Goal: Information Seeking & Learning: Learn about a topic

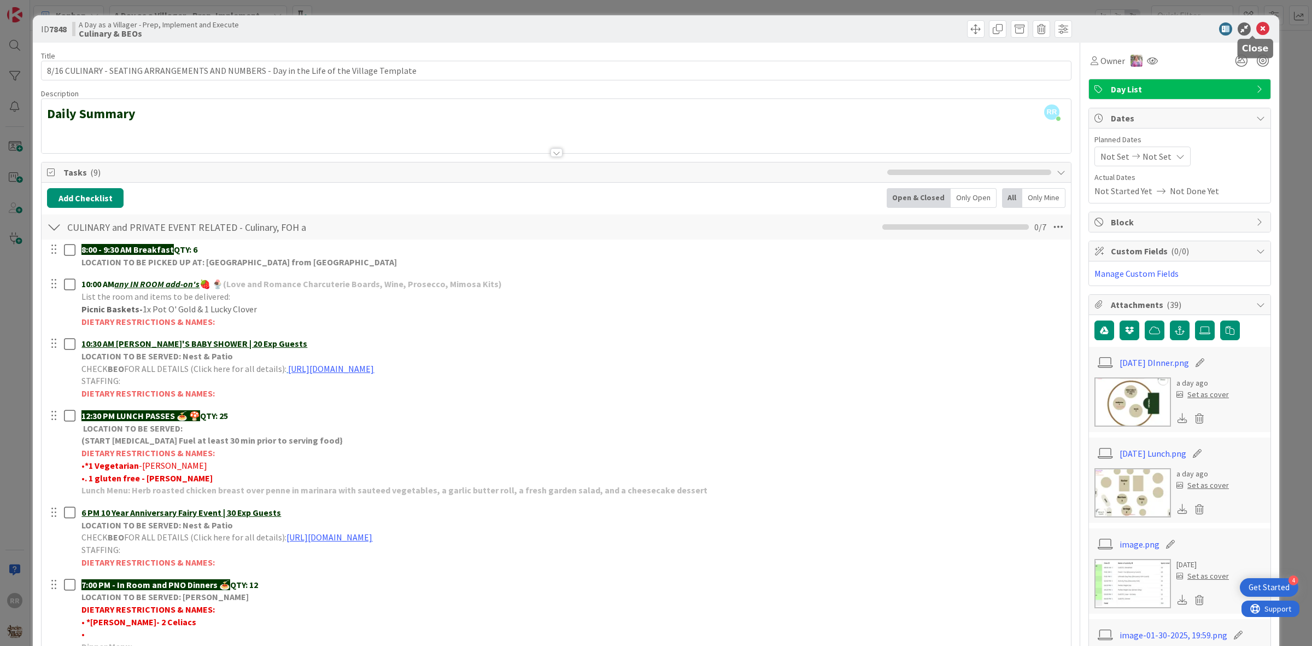
click at [1257, 30] on icon at bounding box center [1263, 28] width 13 height 13
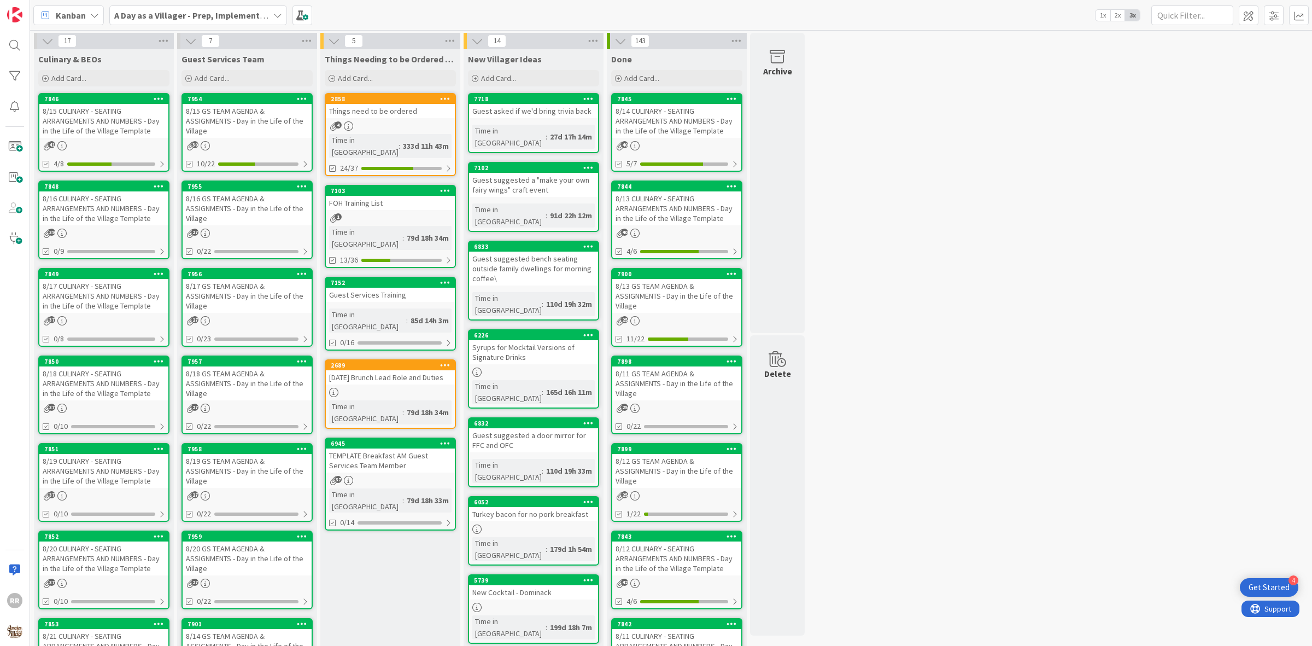
click at [277, 126] on div "8/15 GS TEAM AGENDA & ASSIGNMENTS - Day in the Life of the Village" at bounding box center [247, 121] width 129 height 34
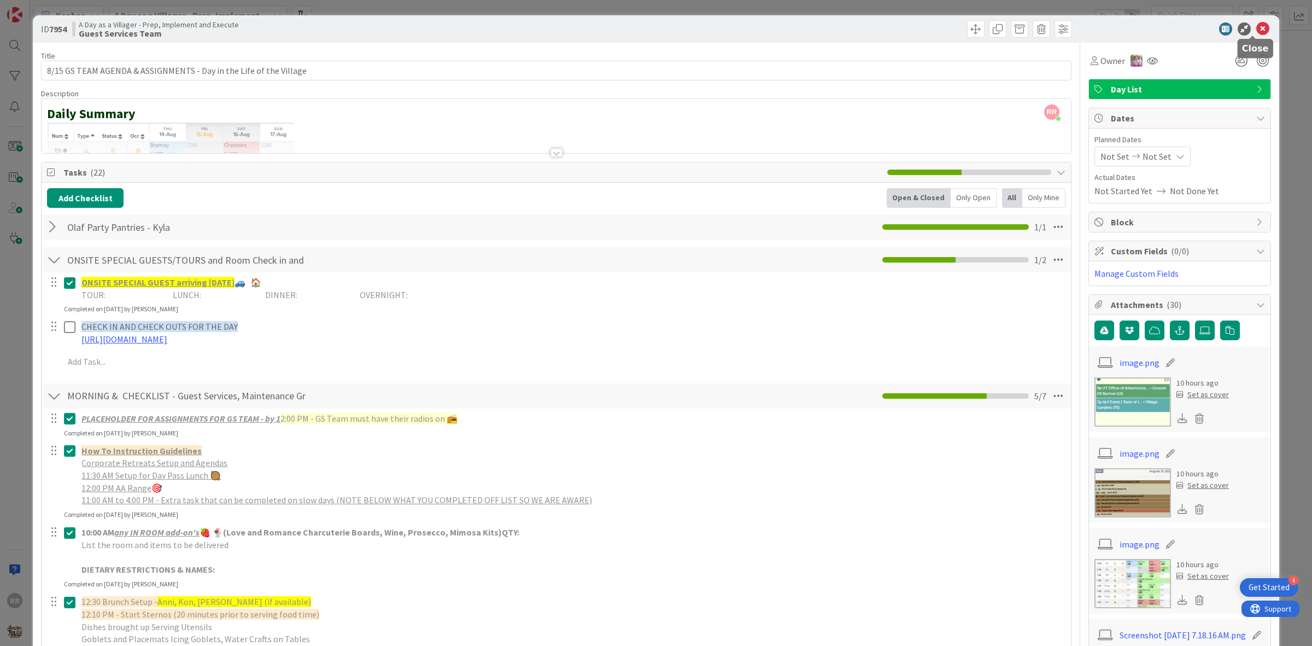
drag, startPoint x: 1255, startPoint y: 27, endPoint x: 1217, endPoint y: 36, distance: 39.3
click at [1257, 26] on icon at bounding box center [1263, 28] width 13 height 13
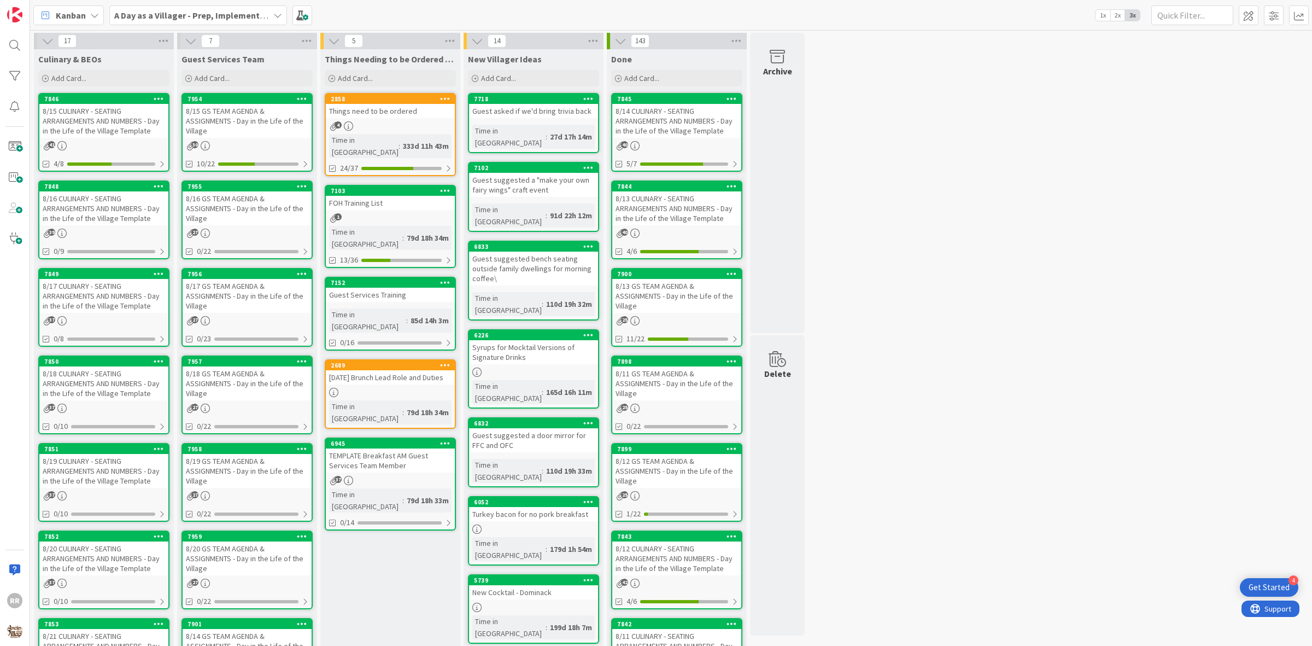
click at [109, 287] on div "8/17 CULINARY - SEATING ARRANGEMENTS AND NUMBERS - Day in the Life of the Villa…" at bounding box center [103, 296] width 129 height 34
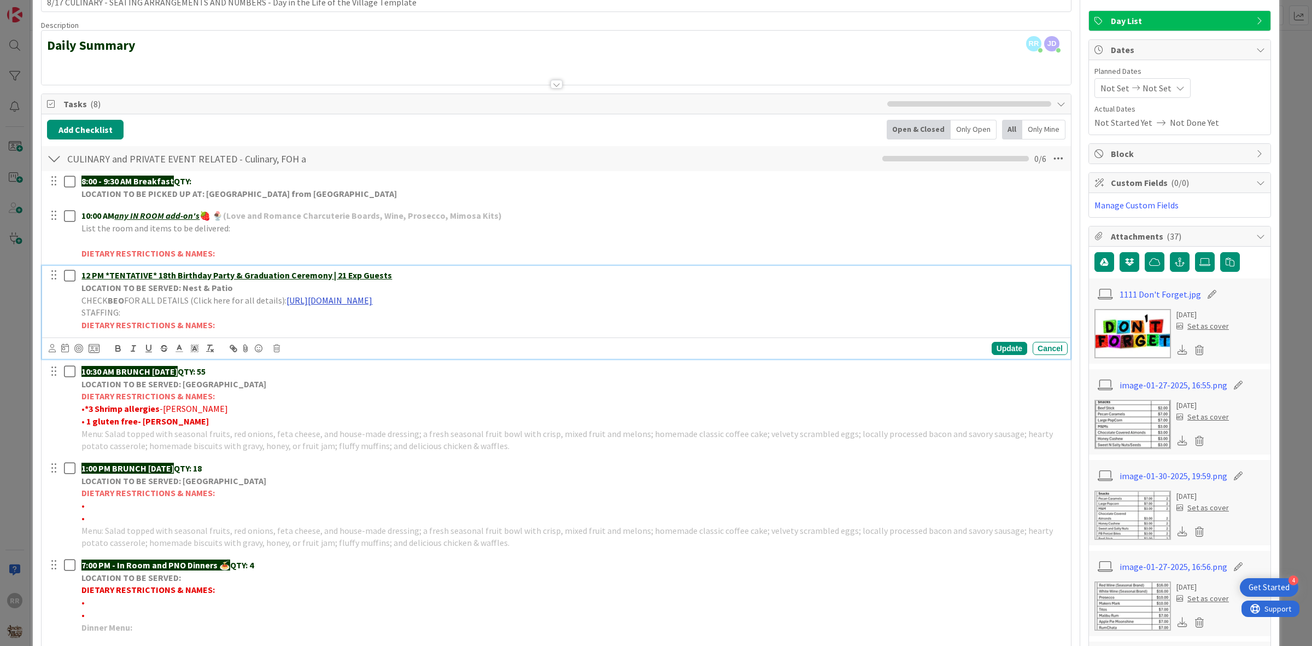
click at [372, 305] on link "[URL][DOMAIN_NAME]" at bounding box center [330, 300] width 86 height 11
click at [413, 325] on link "[URL][DOMAIN_NAME]" at bounding box center [419, 321] width 75 height 14
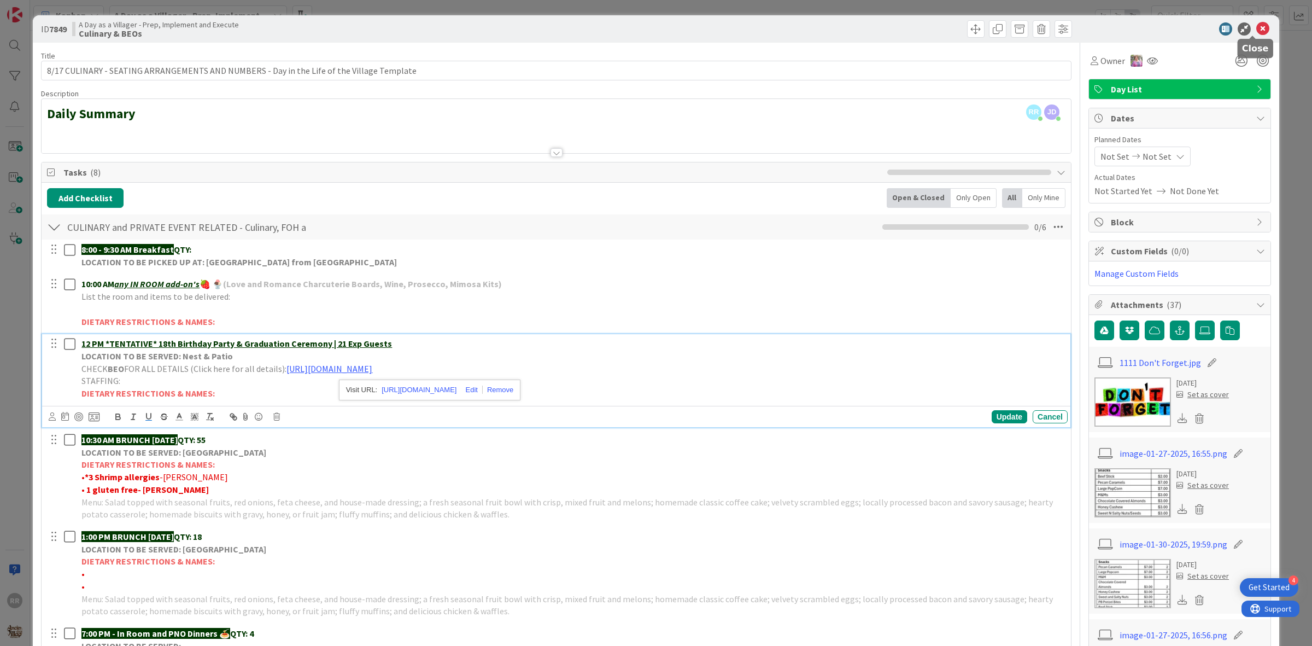
click at [1257, 28] on icon at bounding box center [1263, 28] width 13 height 13
